Goal: Check status: Check status

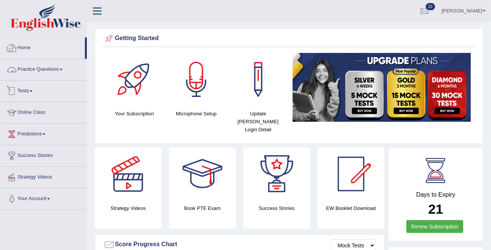
click at [28, 89] on link "Tests" at bounding box center [43, 90] width 86 height 19
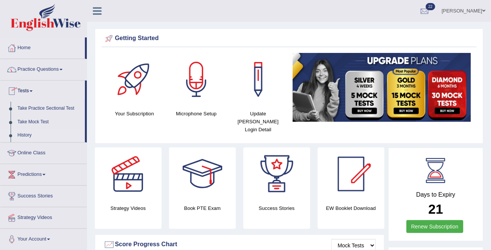
click at [28, 134] on link "History" at bounding box center [49, 136] width 71 height 14
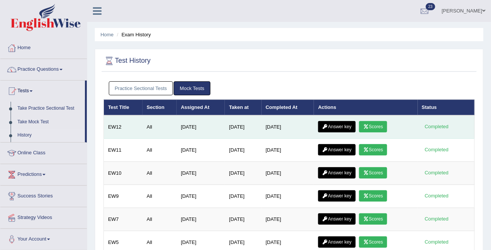
click at [372, 128] on link "Scores" at bounding box center [373, 126] width 28 height 11
